Goal: Information Seeking & Learning: Learn about a topic

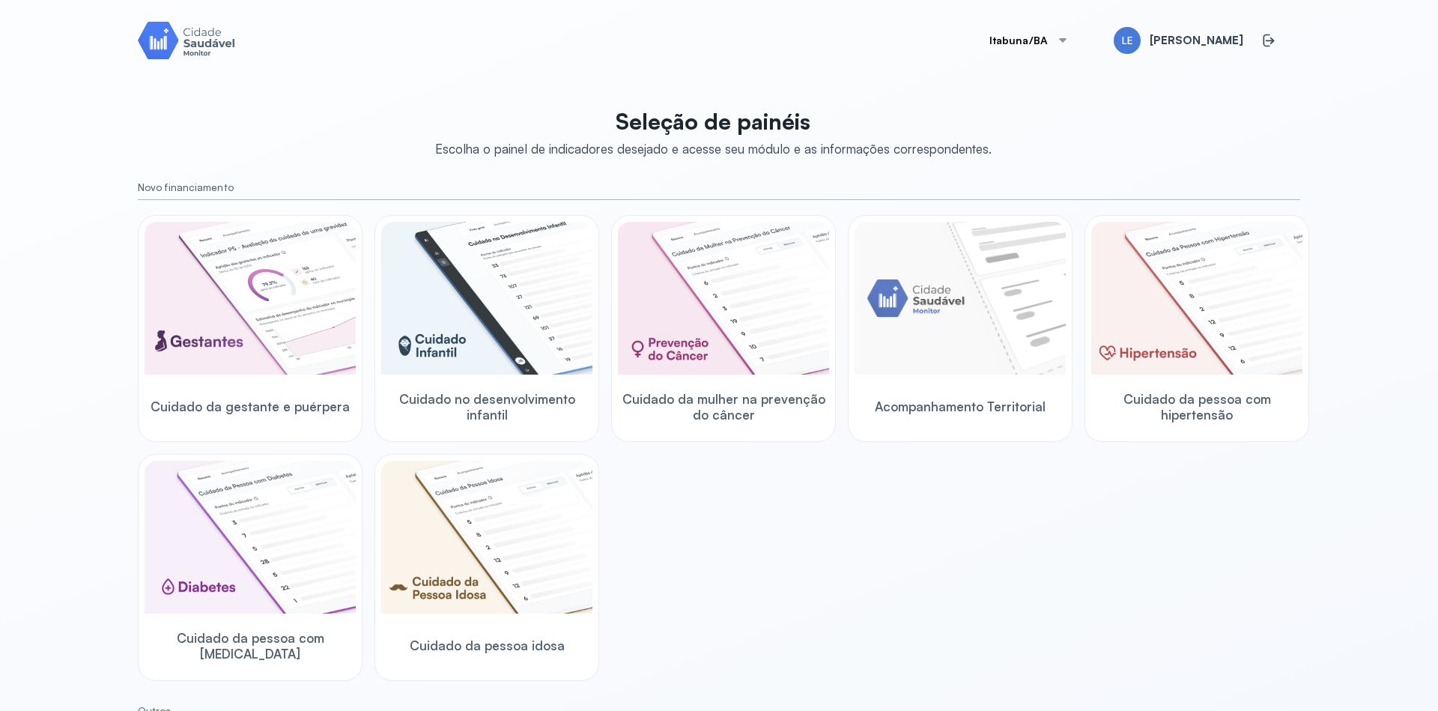
click at [1072, 46] on button "Itabuna/BA" at bounding box center [1030, 40] width 116 height 30
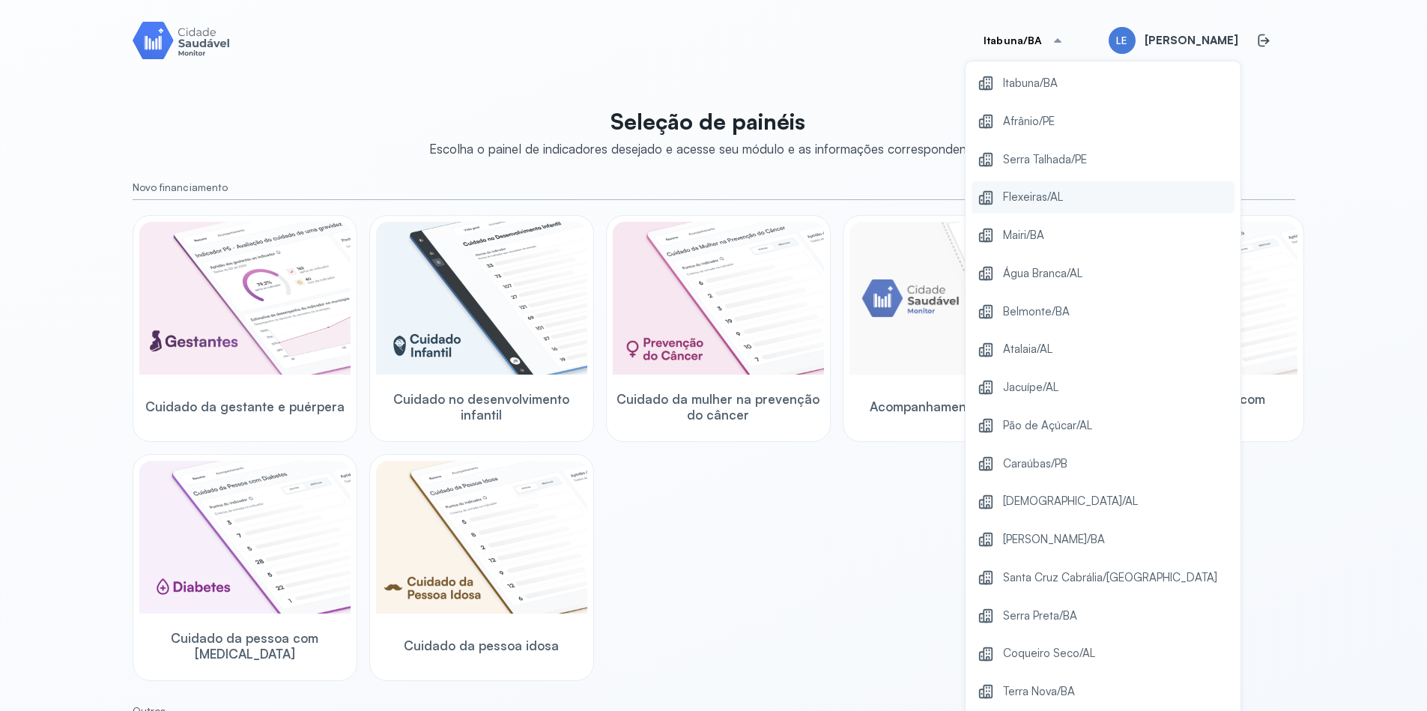
click at [1068, 208] on div "Flexeiras/AL" at bounding box center [1103, 197] width 263 height 32
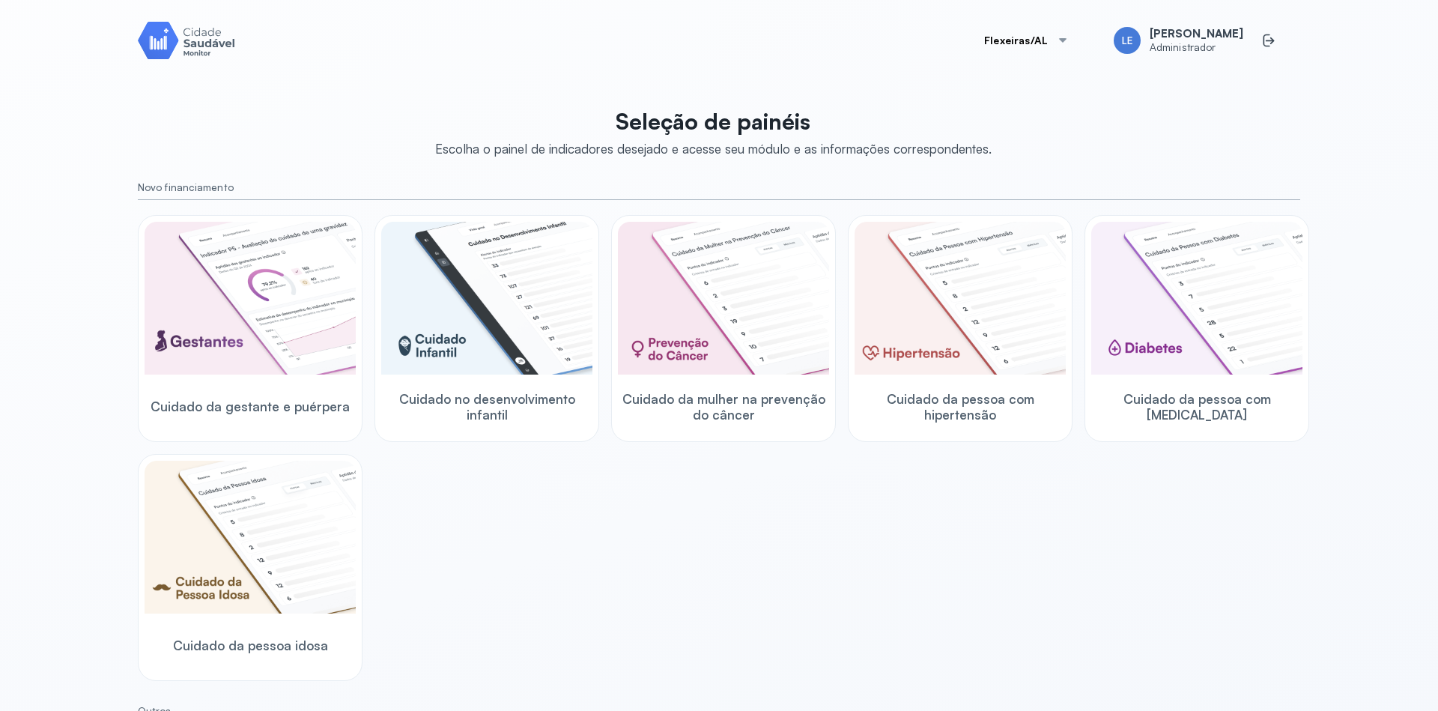
click at [917, 529] on div "Cuidado da gestante e puérpera Cuidado no desenvolvimento infantil Cuidado da m…" at bounding box center [719, 448] width 1163 height 466
click at [1263, 116] on div "Seleção de painéis Escolha o painel de indicadores desejado e acesse seu módulo…" at bounding box center [719, 532] width 1163 height 867
click at [930, 558] on div "Cuidado da gestante e puérpera Cuidado no desenvolvimento infantil Cuidado da m…" at bounding box center [719, 448] width 1163 height 466
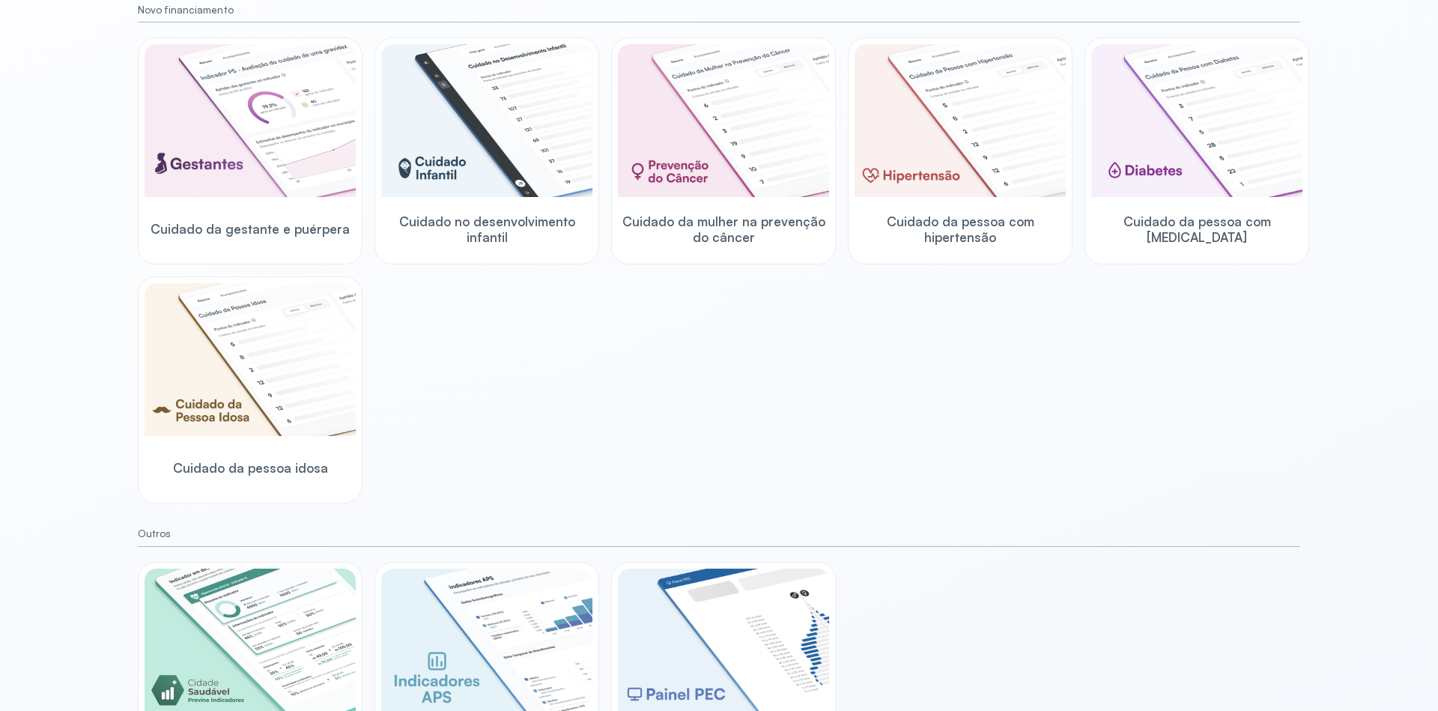
scroll to position [76, 0]
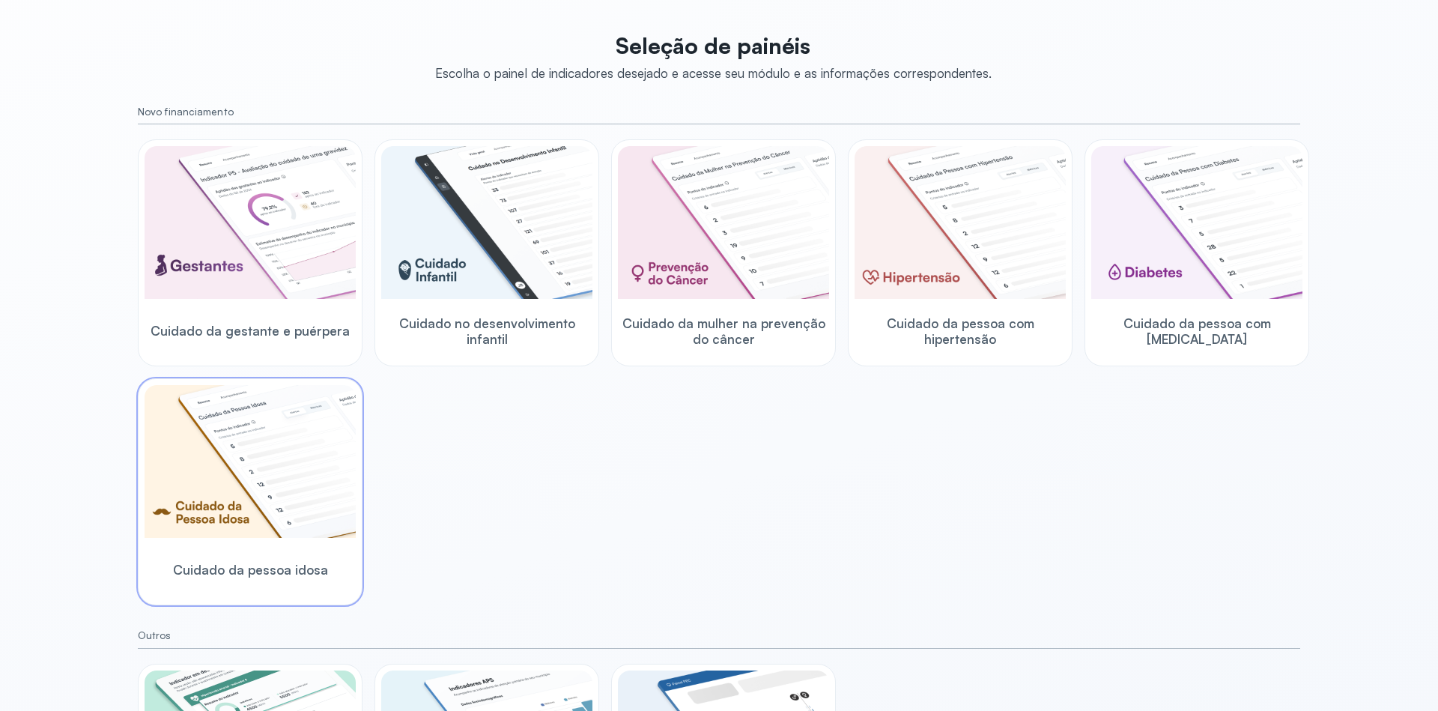
click at [300, 497] on img at bounding box center [250, 461] width 211 height 153
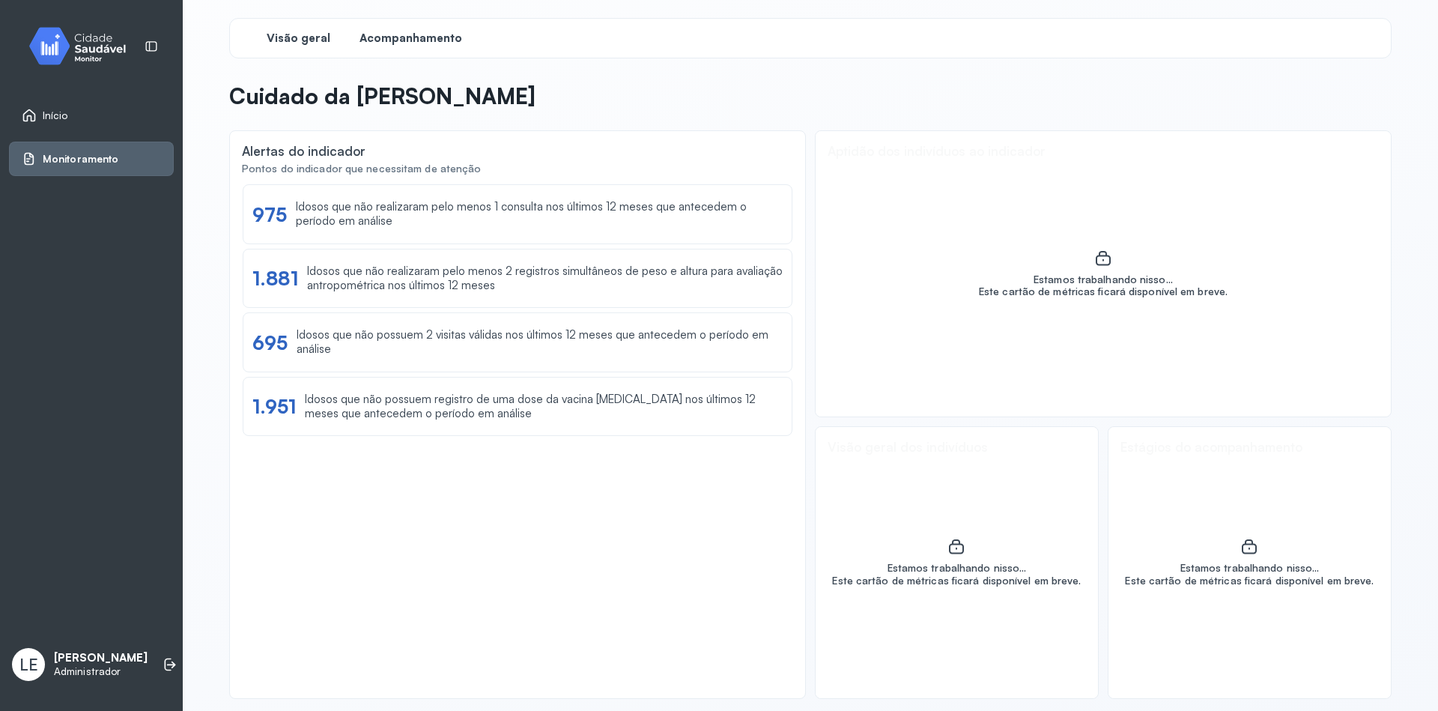
click at [427, 37] on span "Acompanhamento" at bounding box center [411, 38] width 103 height 14
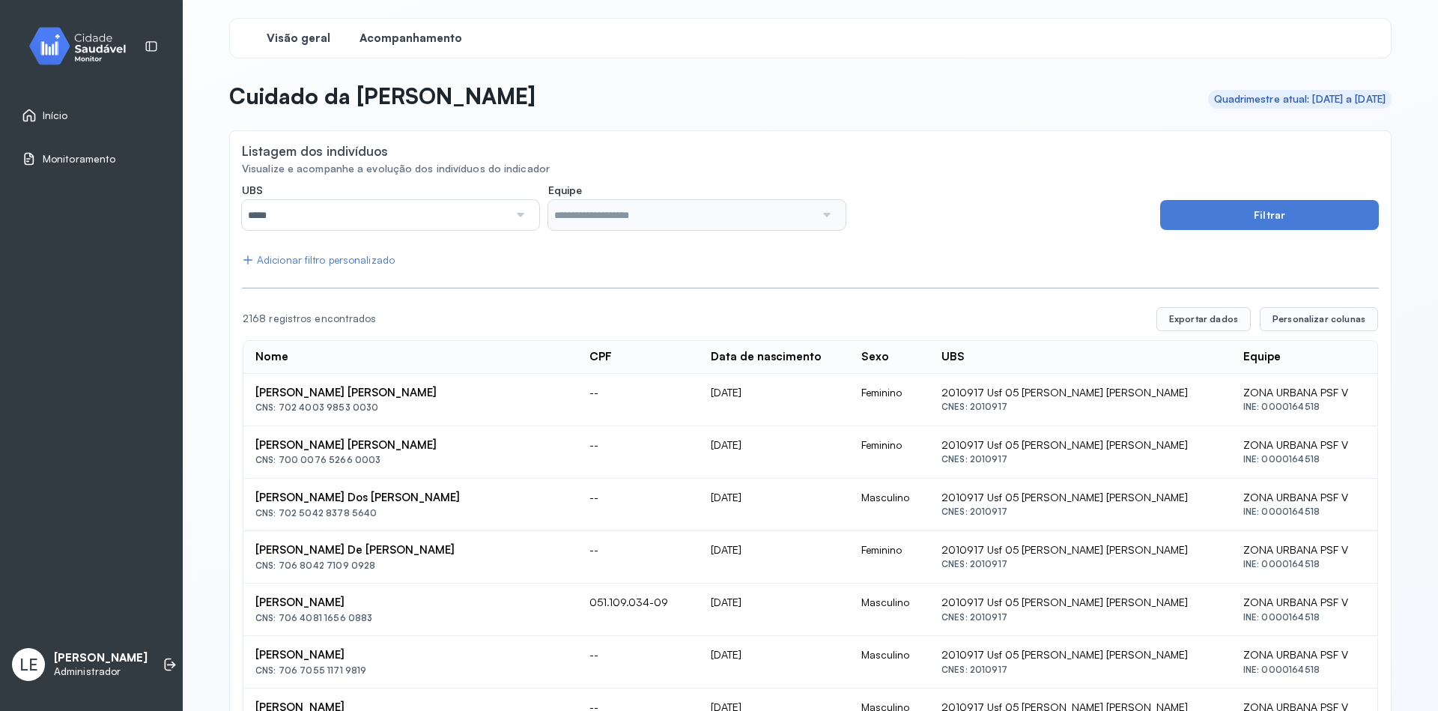
click at [312, 41] on span "Visão geral" at bounding box center [299, 38] width 64 height 14
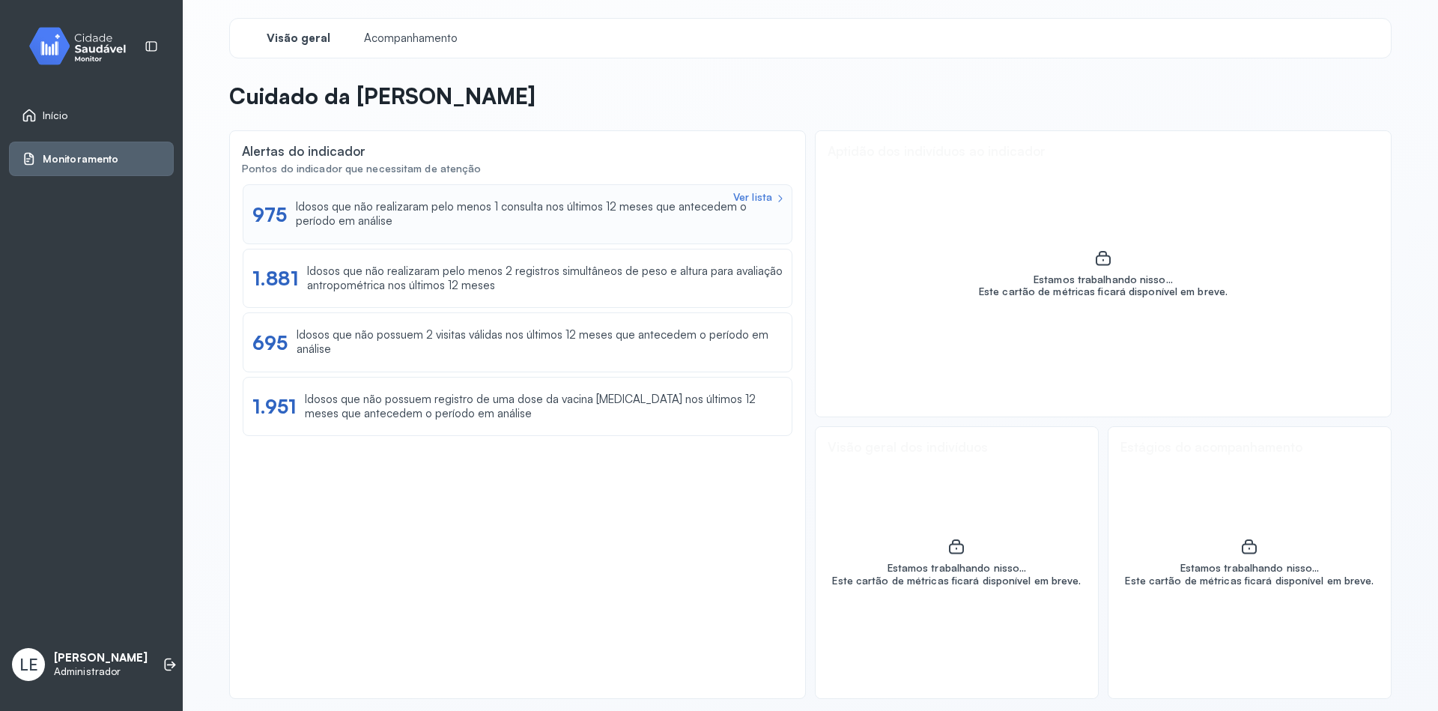
click at [459, 201] on div "Idosos que não realizaram pelo menos 1 consulta nos últimos 12 meses que antece…" at bounding box center [539, 214] width 487 height 28
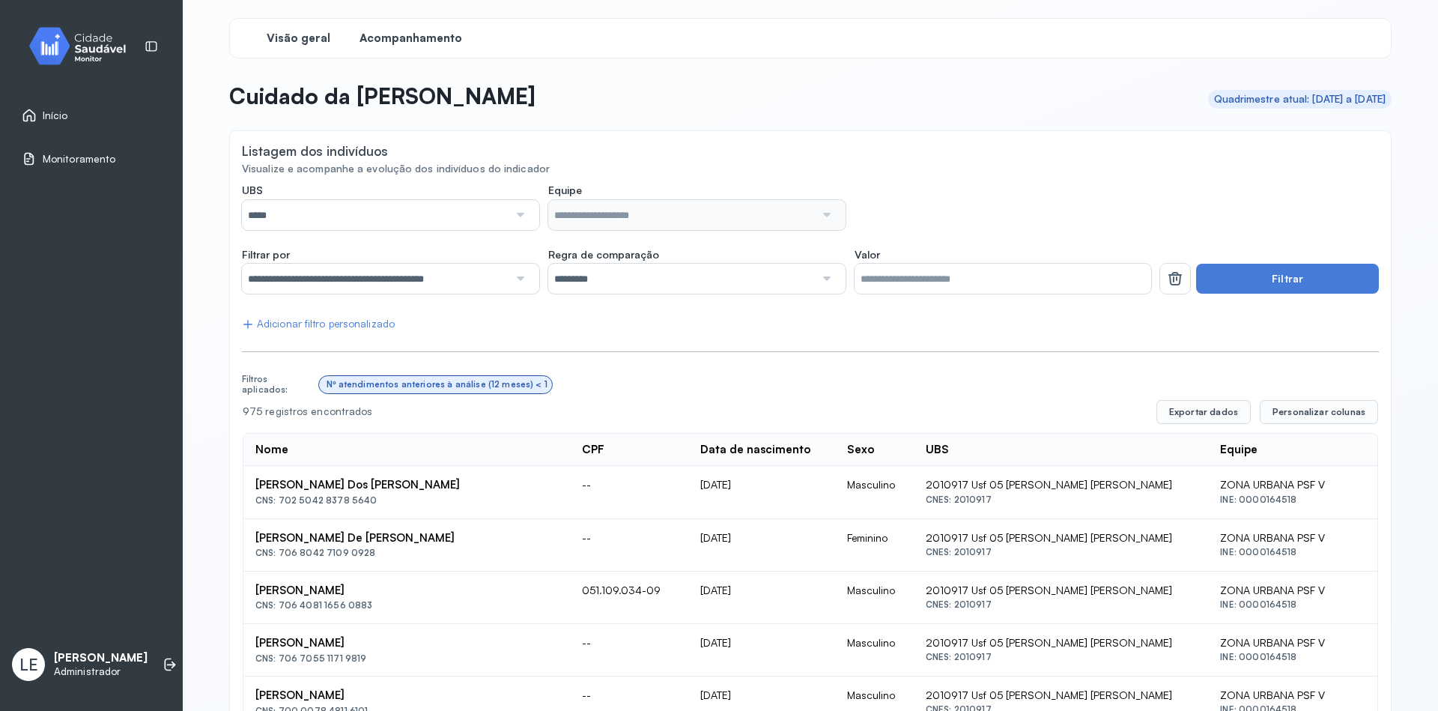
click at [314, 35] on span "Visão geral" at bounding box center [299, 38] width 64 height 14
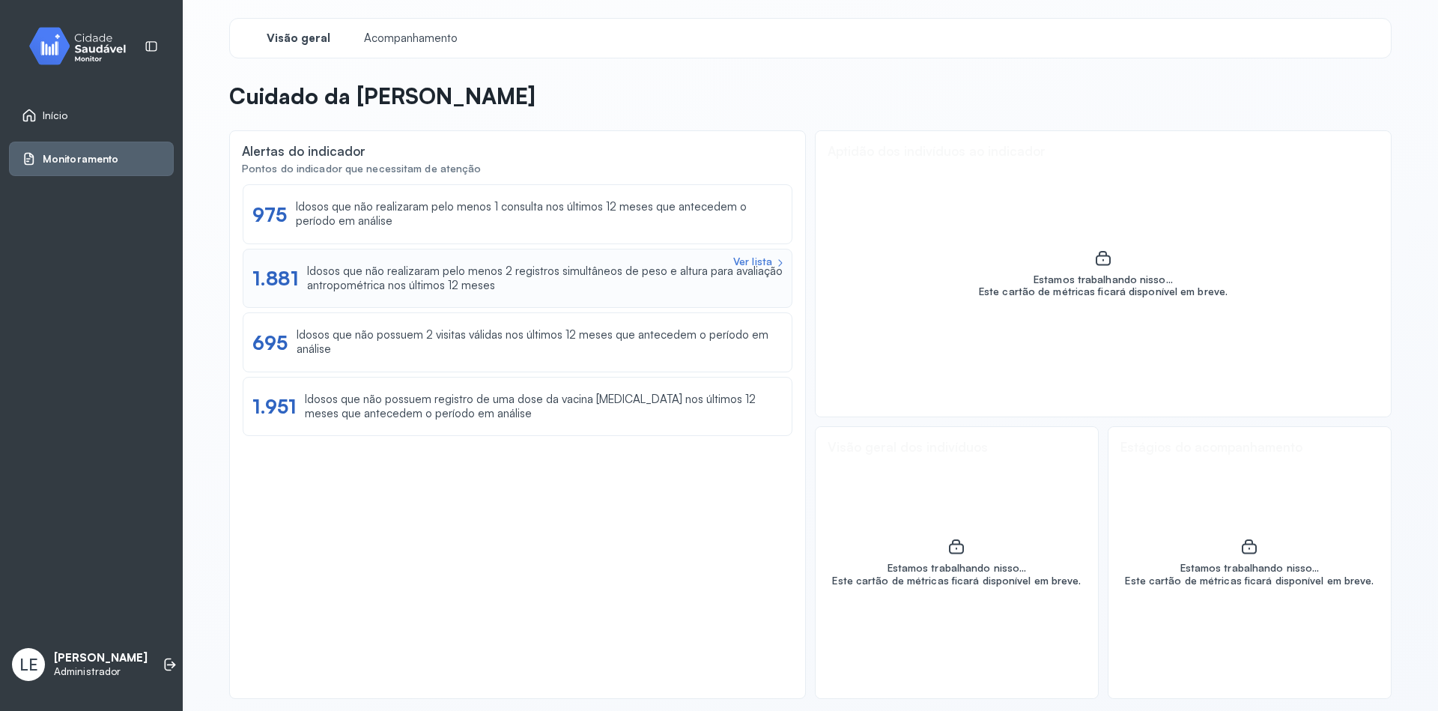
click at [490, 297] on div "Ver lista 1.881 Idosos que não realizaram pelo menos 2 registros simultâneos de…" at bounding box center [518, 279] width 550 height 60
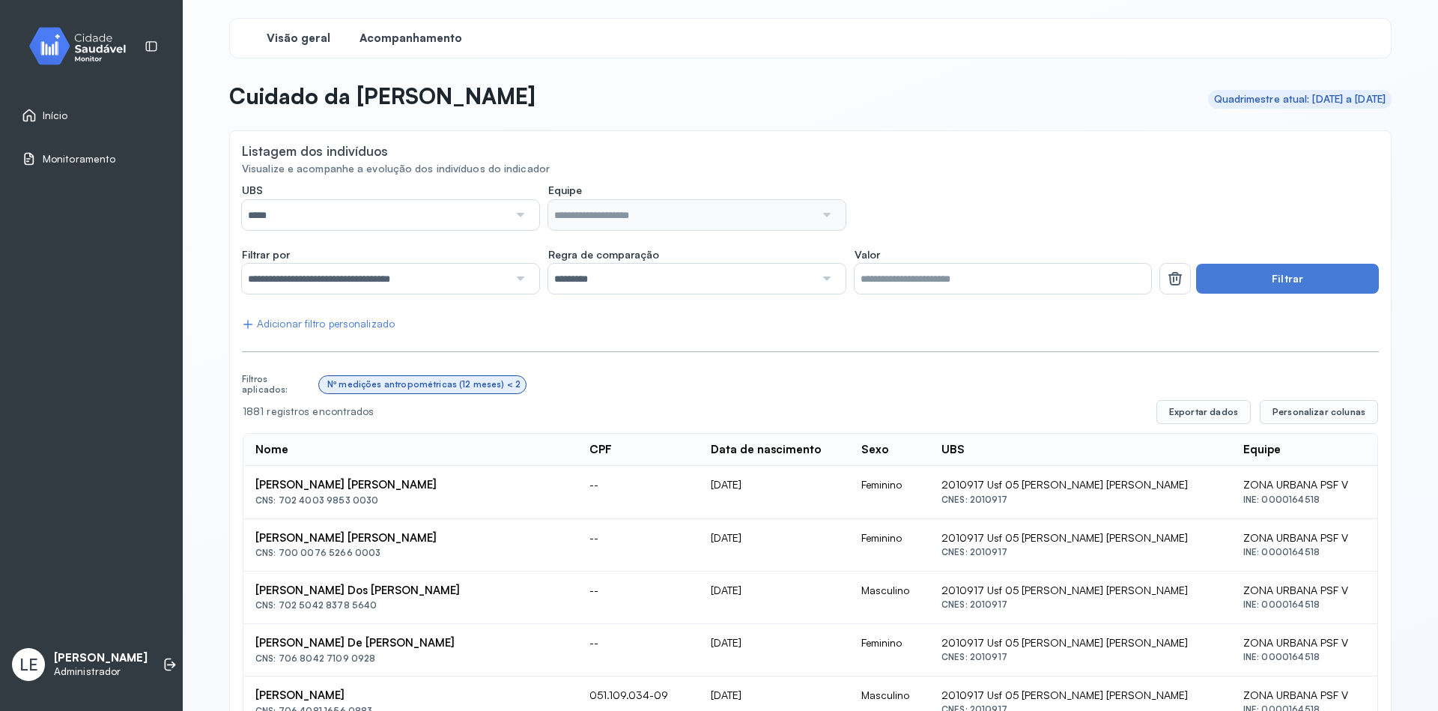
click at [301, 35] on span "Visão geral" at bounding box center [299, 38] width 64 height 14
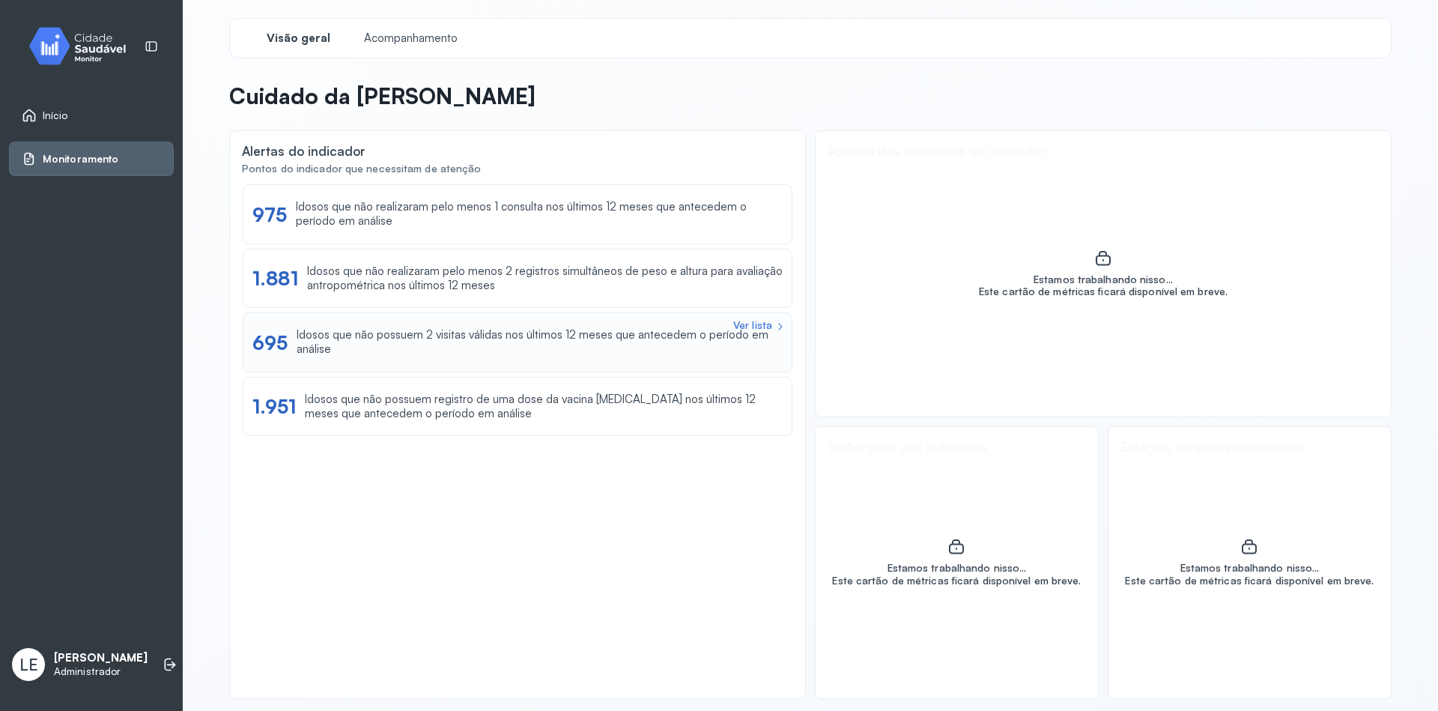
click at [418, 357] on div "Ver lista 695 Idosos que não possuem 2 visitas válidas nos últimos 12 meses que…" at bounding box center [518, 342] width 550 height 60
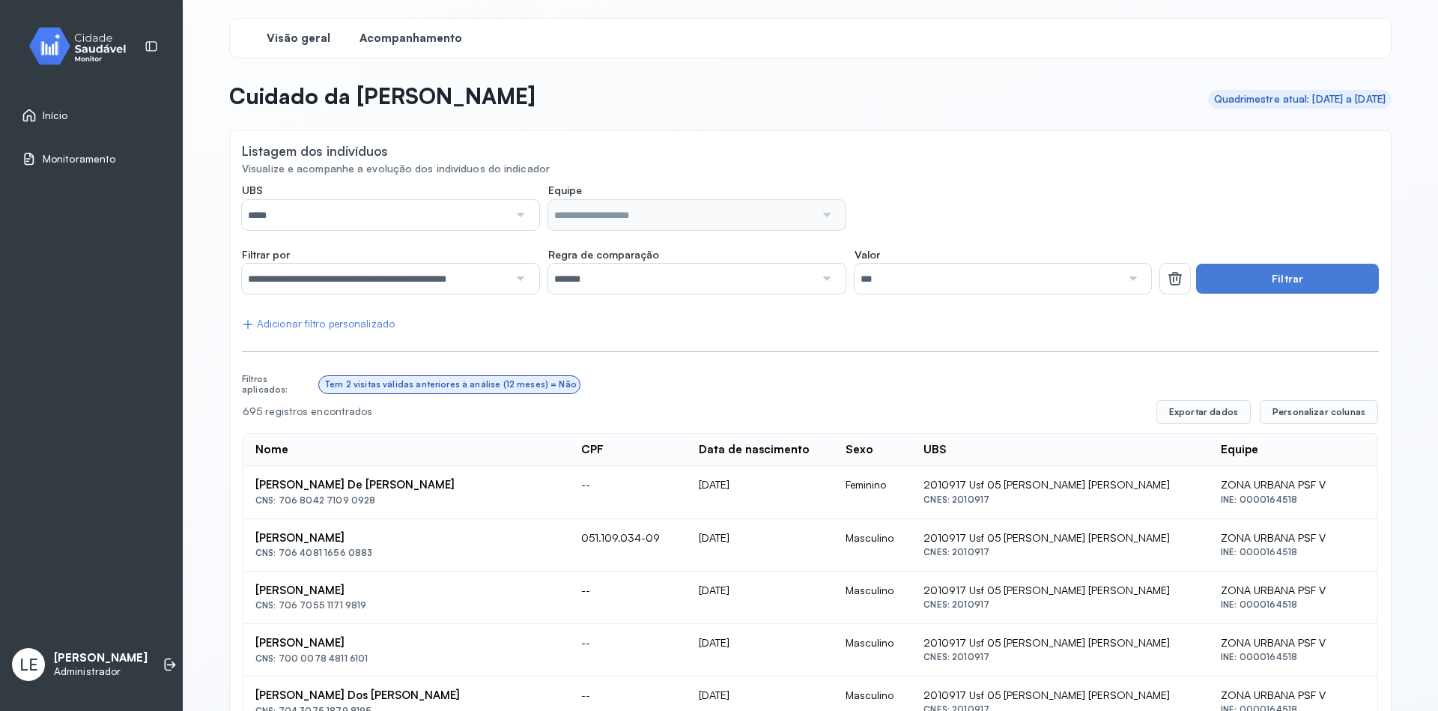
click at [279, 34] on span "Visão geral" at bounding box center [299, 38] width 64 height 14
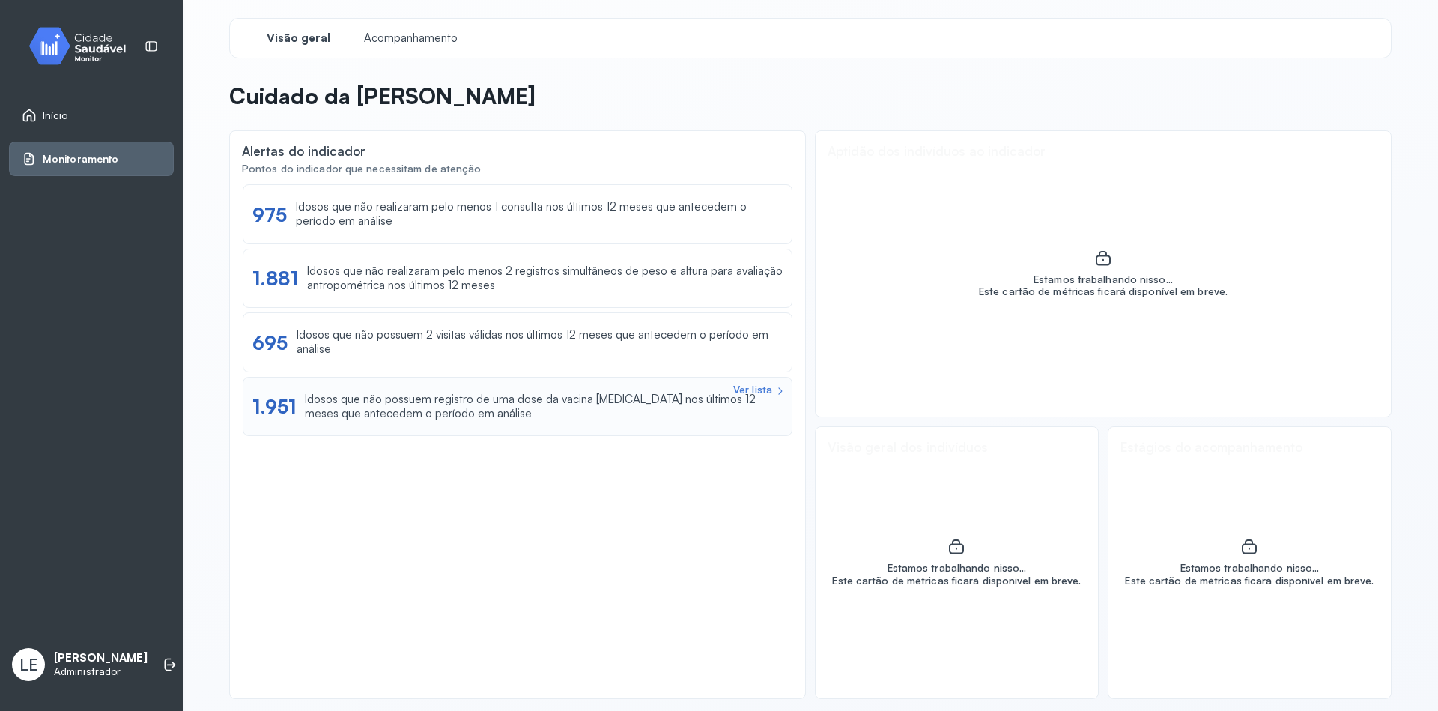
click at [435, 409] on div "Idosos que não possuem registro de uma dose da vacina [MEDICAL_DATA] nos último…" at bounding box center [544, 407] width 478 height 28
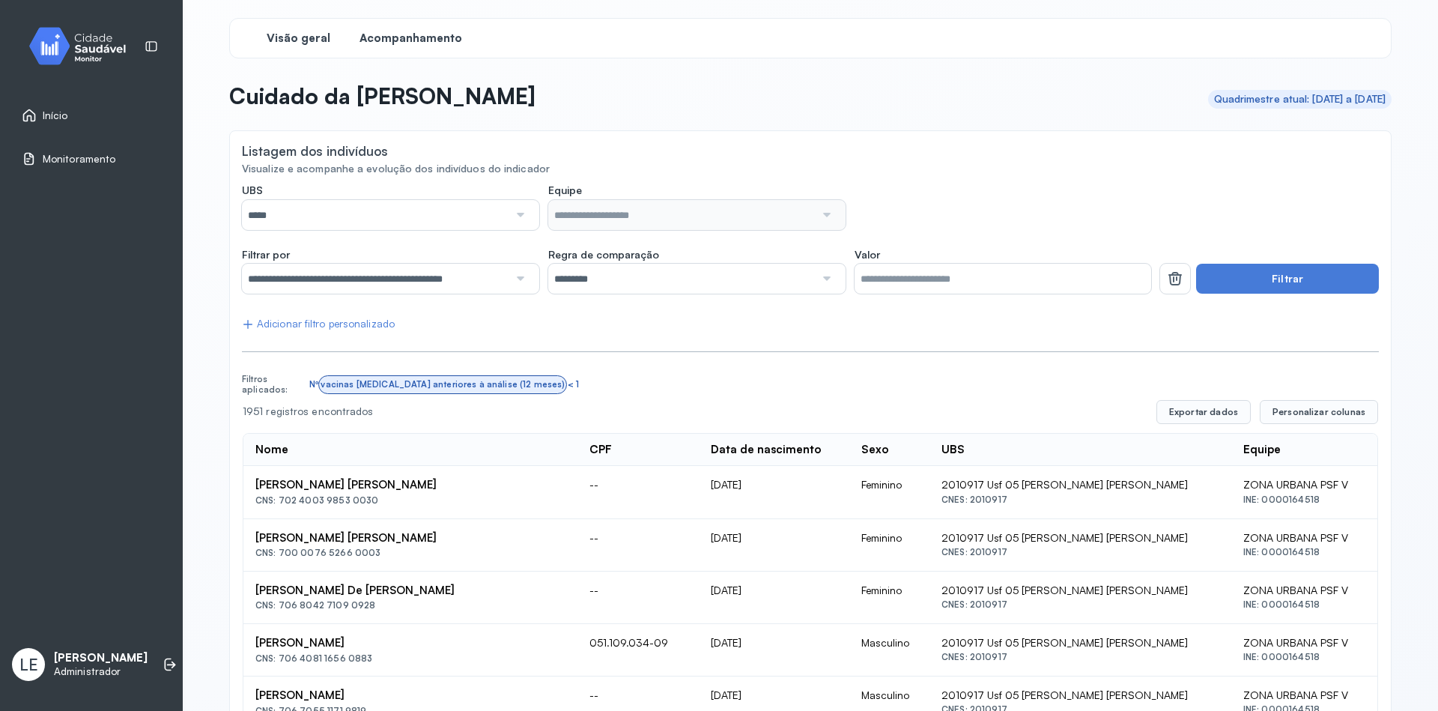
click at [273, 42] on span "Visão geral" at bounding box center [299, 38] width 64 height 14
